Goal: Task Accomplishment & Management: Use online tool/utility

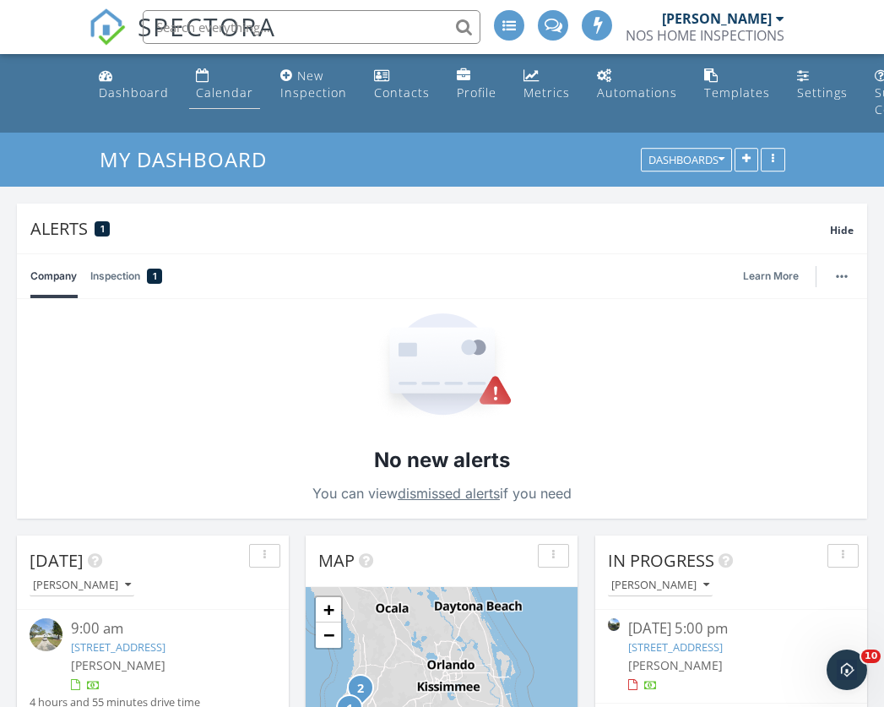
click at [210, 82] on link "Calendar" at bounding box center [224, 85] width 71 height 48
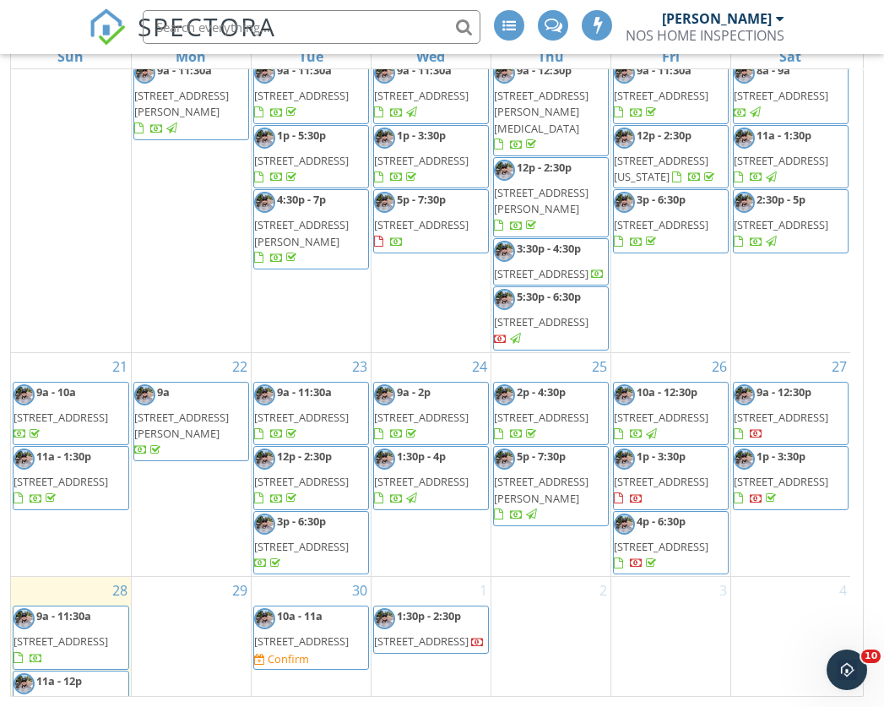
scroll to position [256, 0]
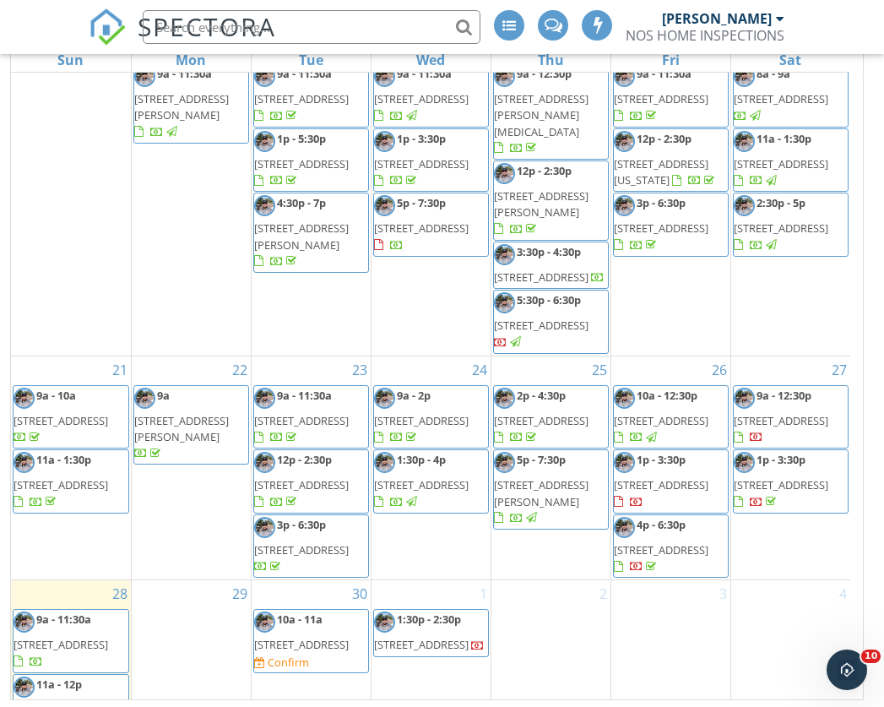
click at [766, 428] on span "16200 NE 3rd Ave, North Miami Beach 33162" at bounding box center [781, 420] width 95 height 15
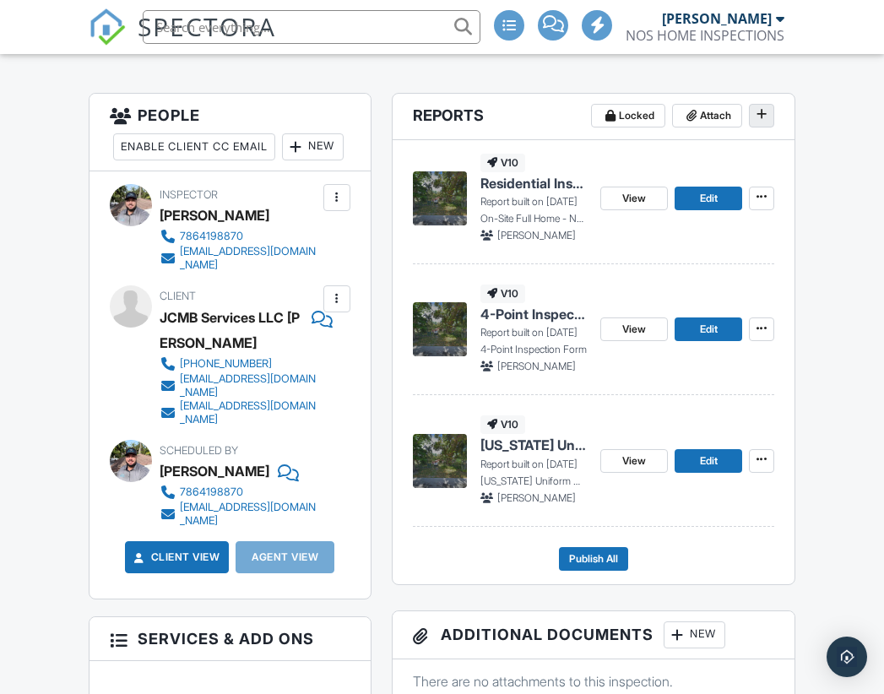
scroll to position [437, 0]
click at [763, 118] on span at bounding box center [762, 114] width 17 height 17
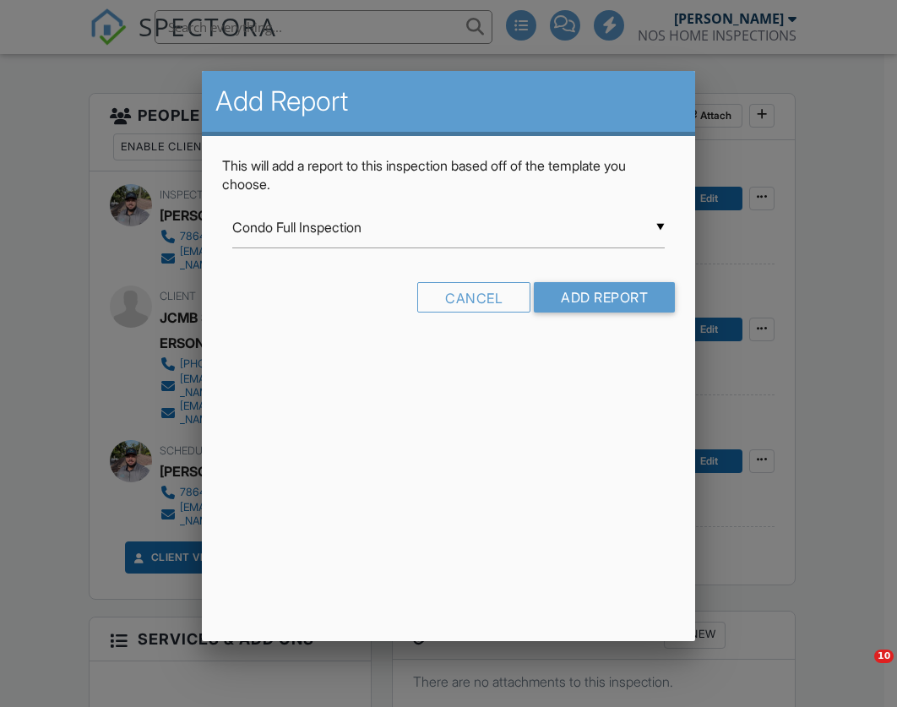
click at [313, 245] on input "Condo Full Inspection" at bounding box center [448, 227] width 433 height 41
click at [313, 232] on input "Condo Full Inspection" at bounding box center [448, 227] width 433 height 41
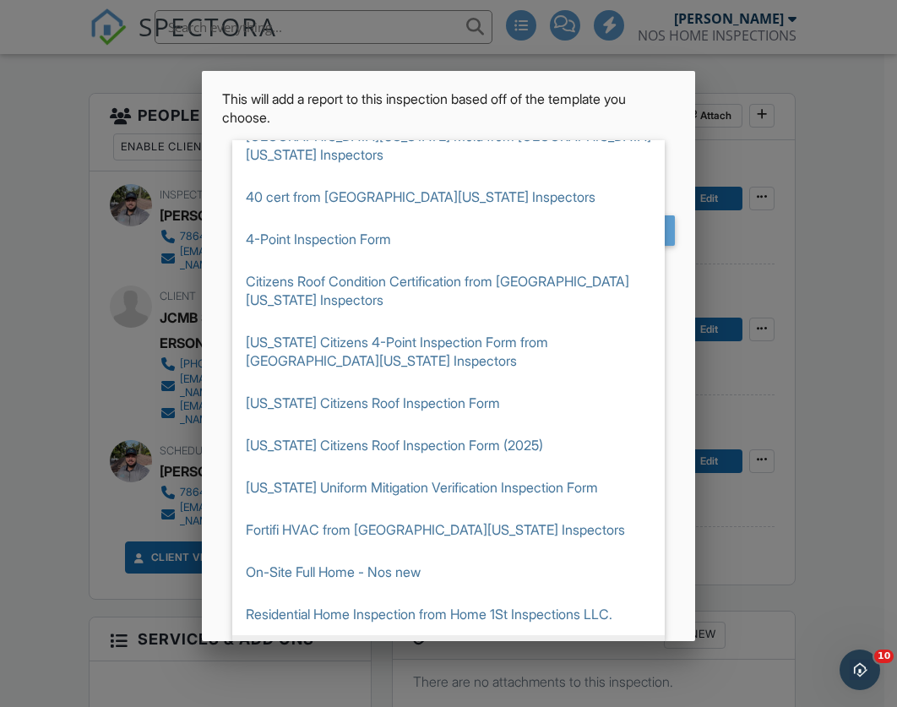
scroll to position [66, 0]
click at [286, 636] on span "Sewer Inspection" at bounding box center [448, 657] width 433 height 42
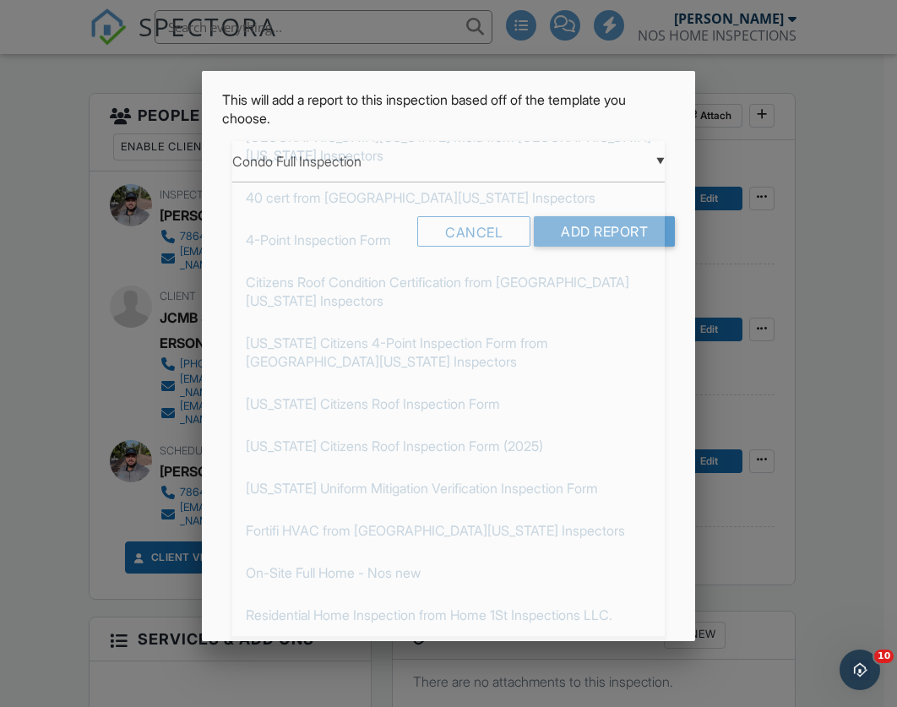
type input "Sewer Inspection"
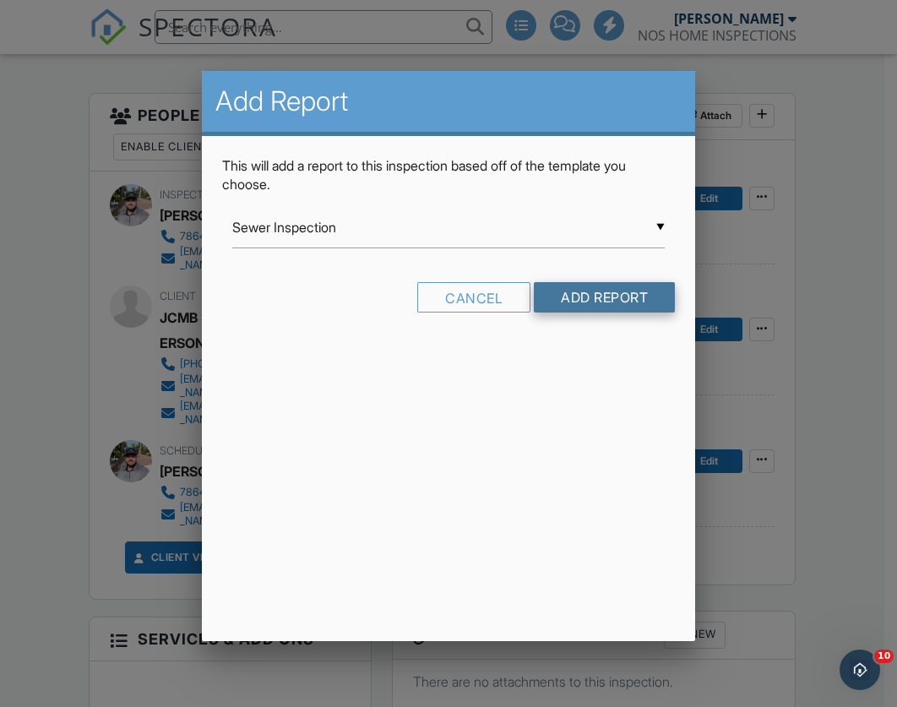
click at [607, 295] on input "Add Report" at bounding box center [604, 297] width 141 height 30
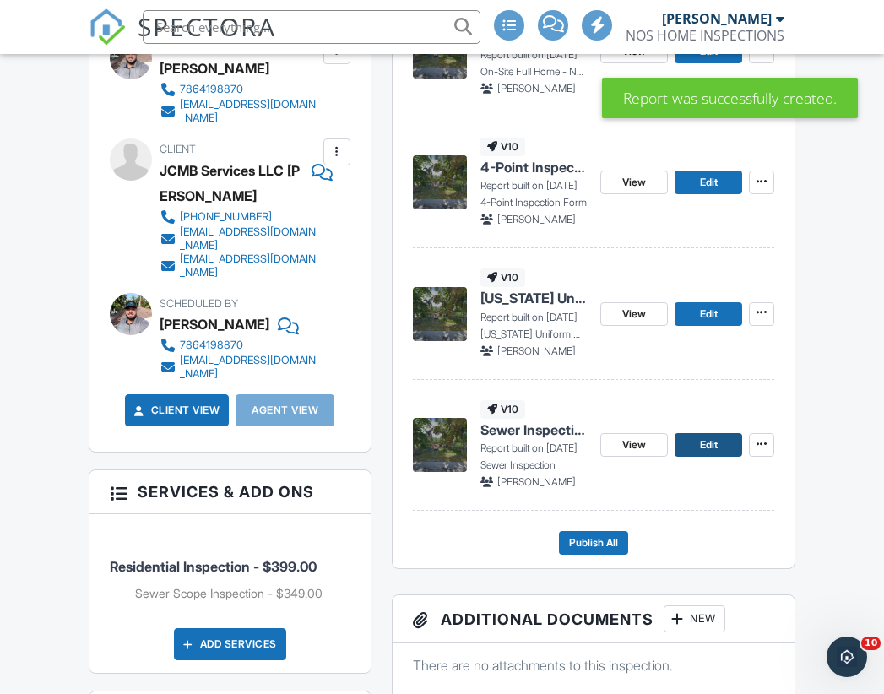
click at [721, 441] on link "Edit" at bounding box center [709, 445] width 68 height 24
